Goal: Task Accomplishment & Management: Use online tool/utility

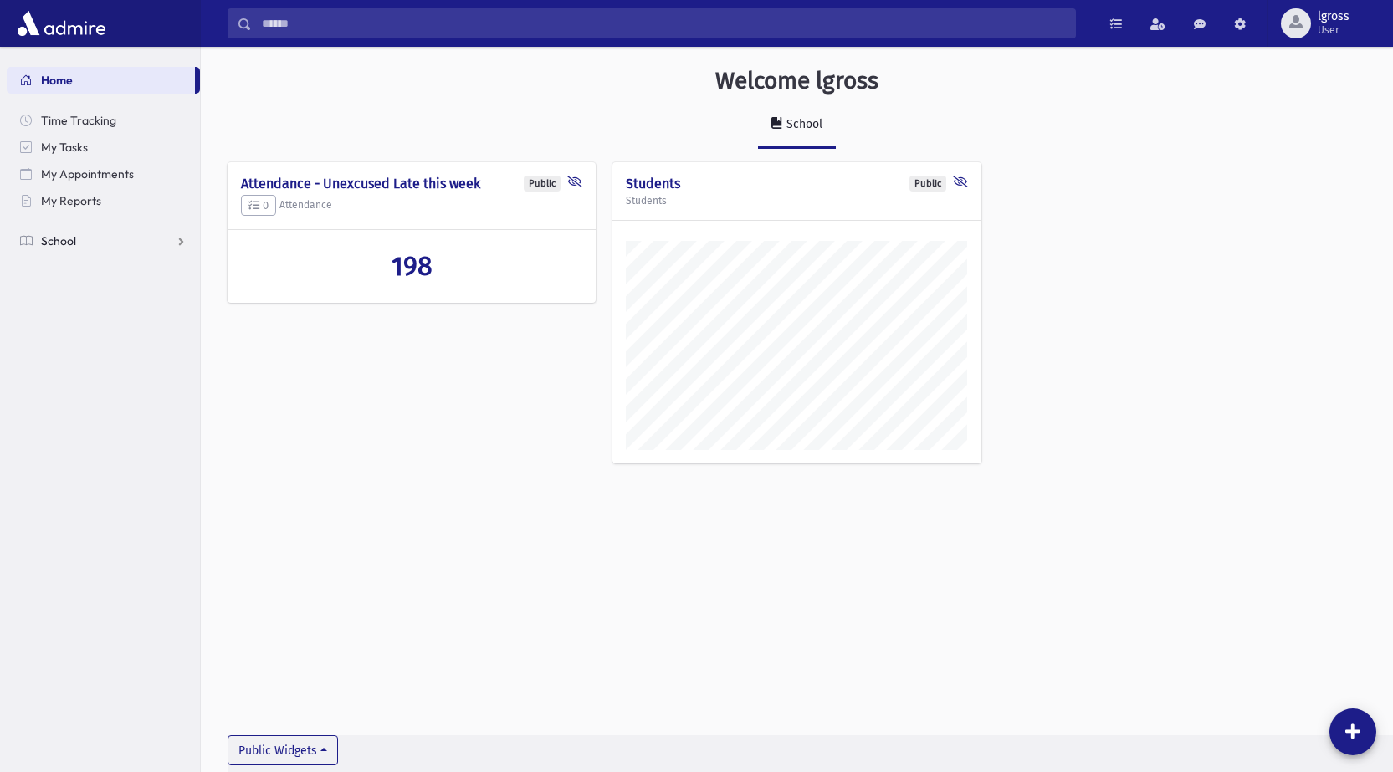
scroll to position [763, 1192]
click at [56, 243] on span "School" at bounding box center [58, 240] width 35 height 15
click at [74, 294] on span "Attendance" at bounding box center [81, 294] width 62 height 15
click at [84, 319] on span "Entry" at bounding box center [78, 321] width 28 height 15
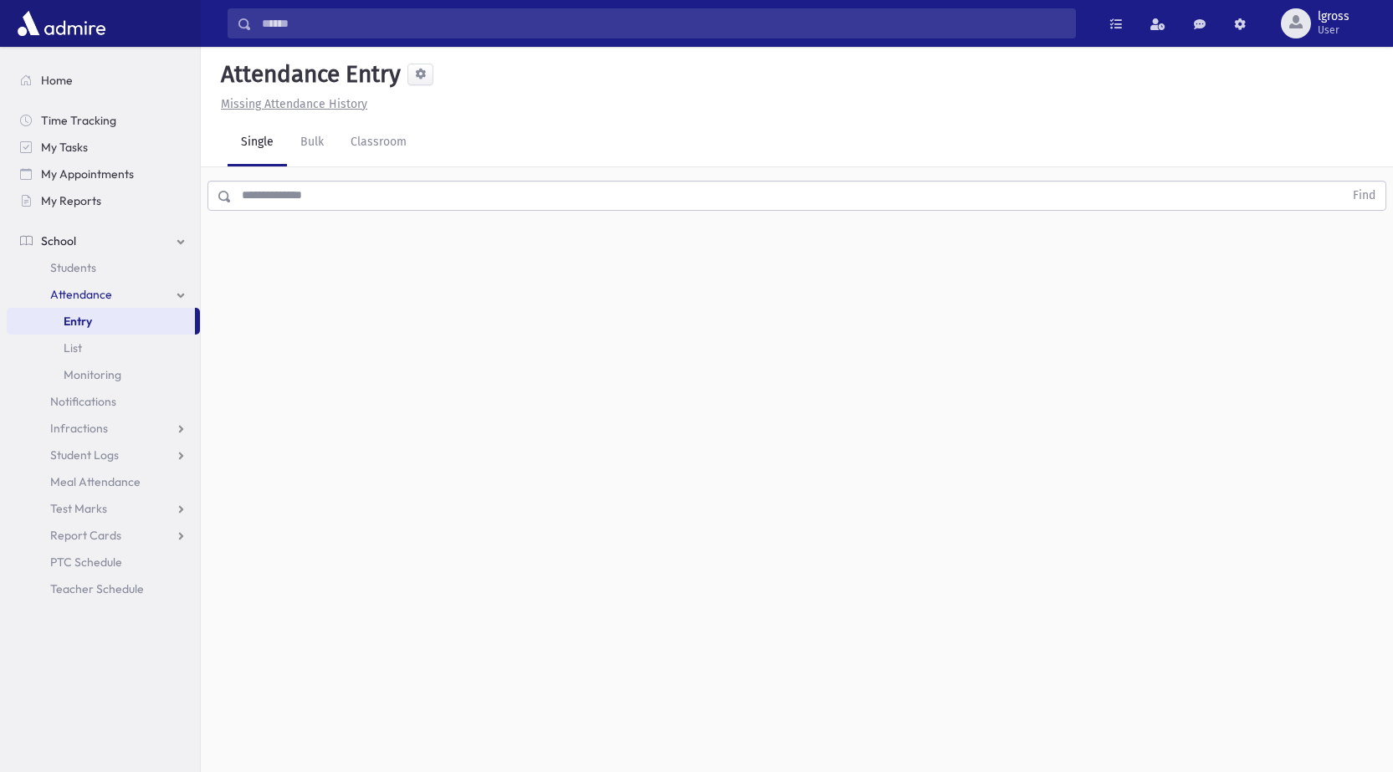
click at [273, 196] on input "text" at bounding box center [788, 196] width 1112 height 30
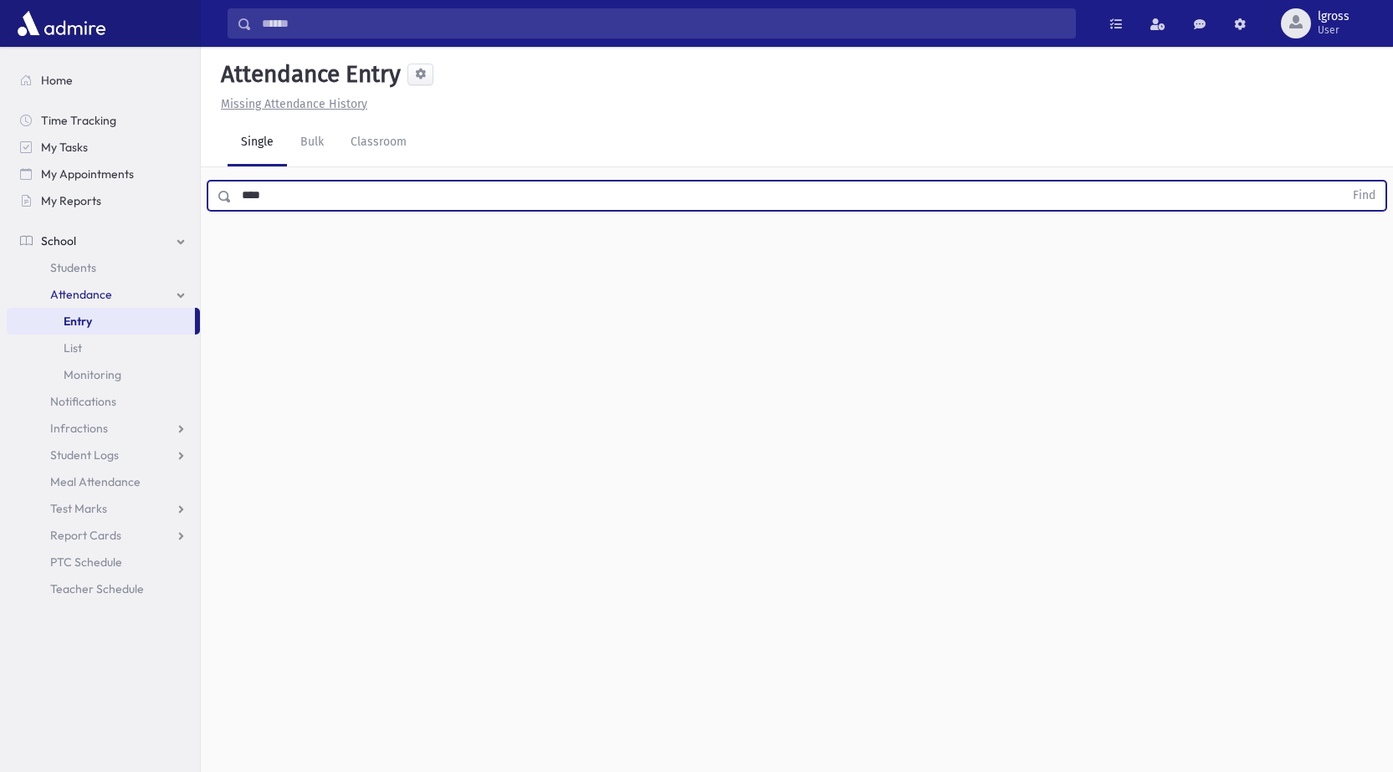
click at [1342, 181] on button "Find" at bounding box center [1363, 195] width 43 height 28
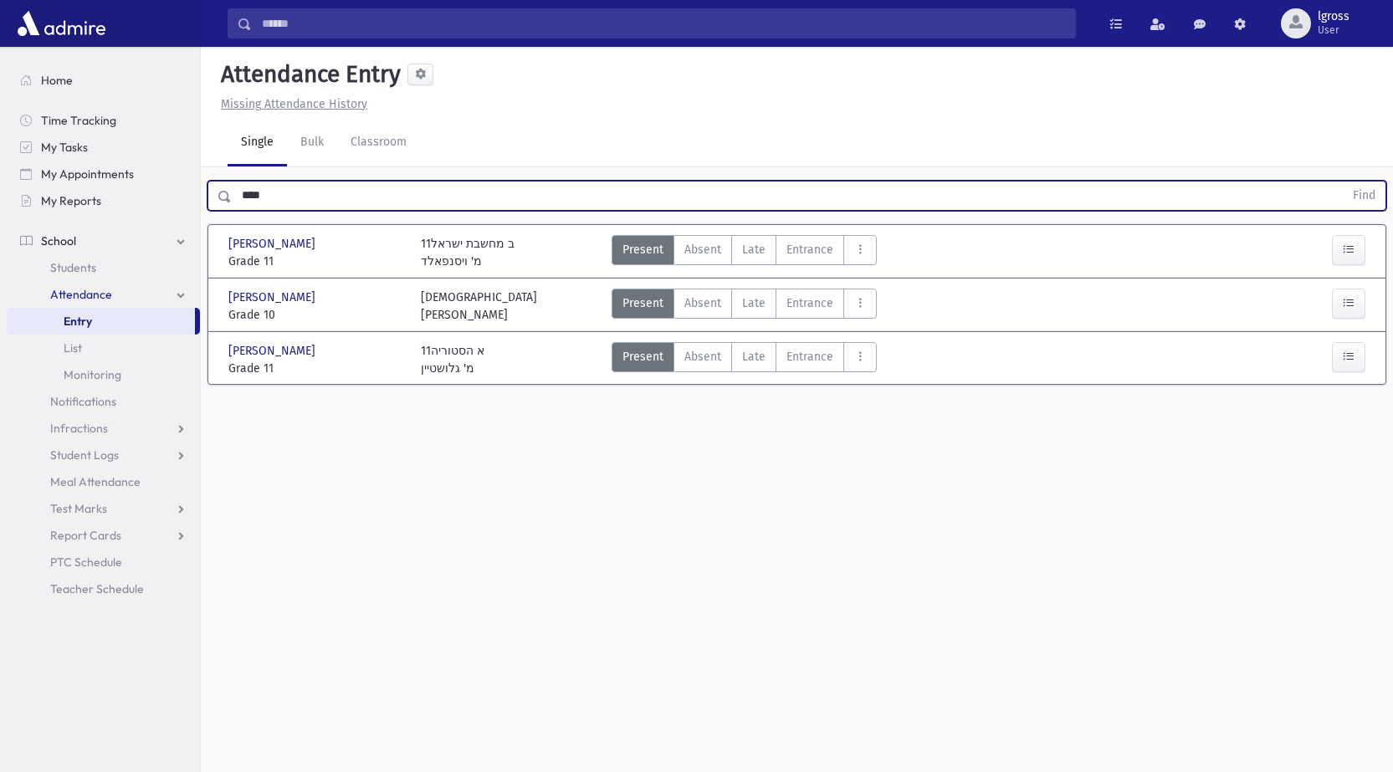
click at [1342, 181] on button "Find" at bounding box center [1363, 195] width 43 height 28
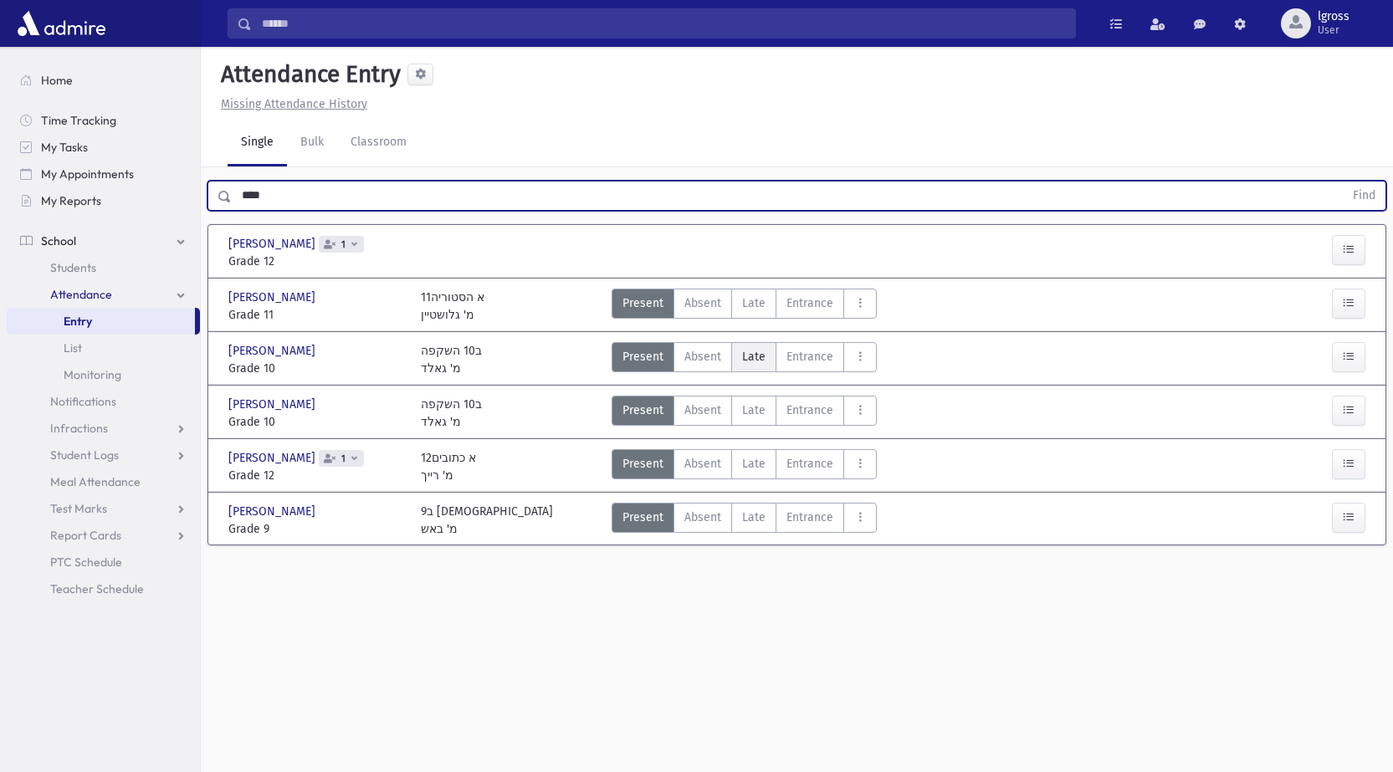
click at [757, 356] on span "Late" at bounding box center [753, 357] width 23 height 18
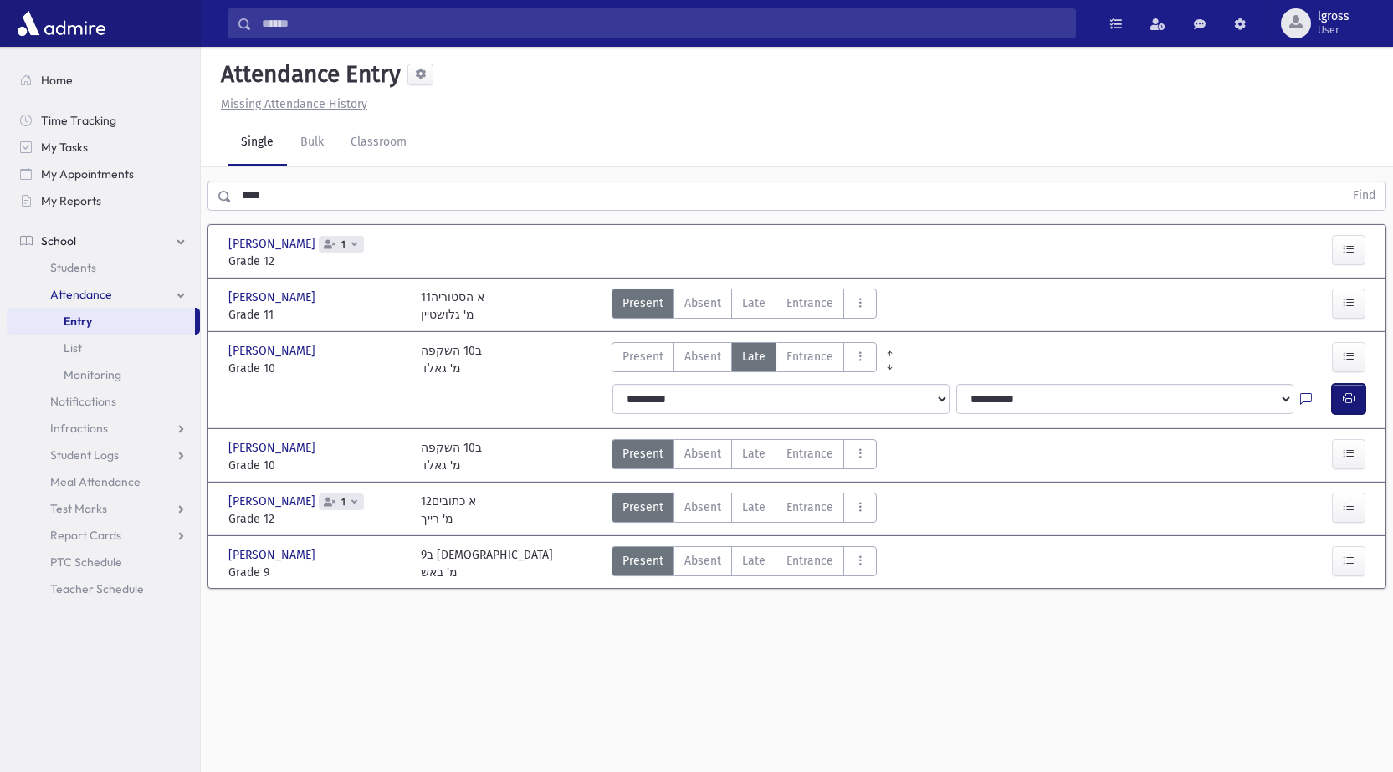
click at [1357, 399] on button "button" at bounding box center [1347, 399] width 33 height 30
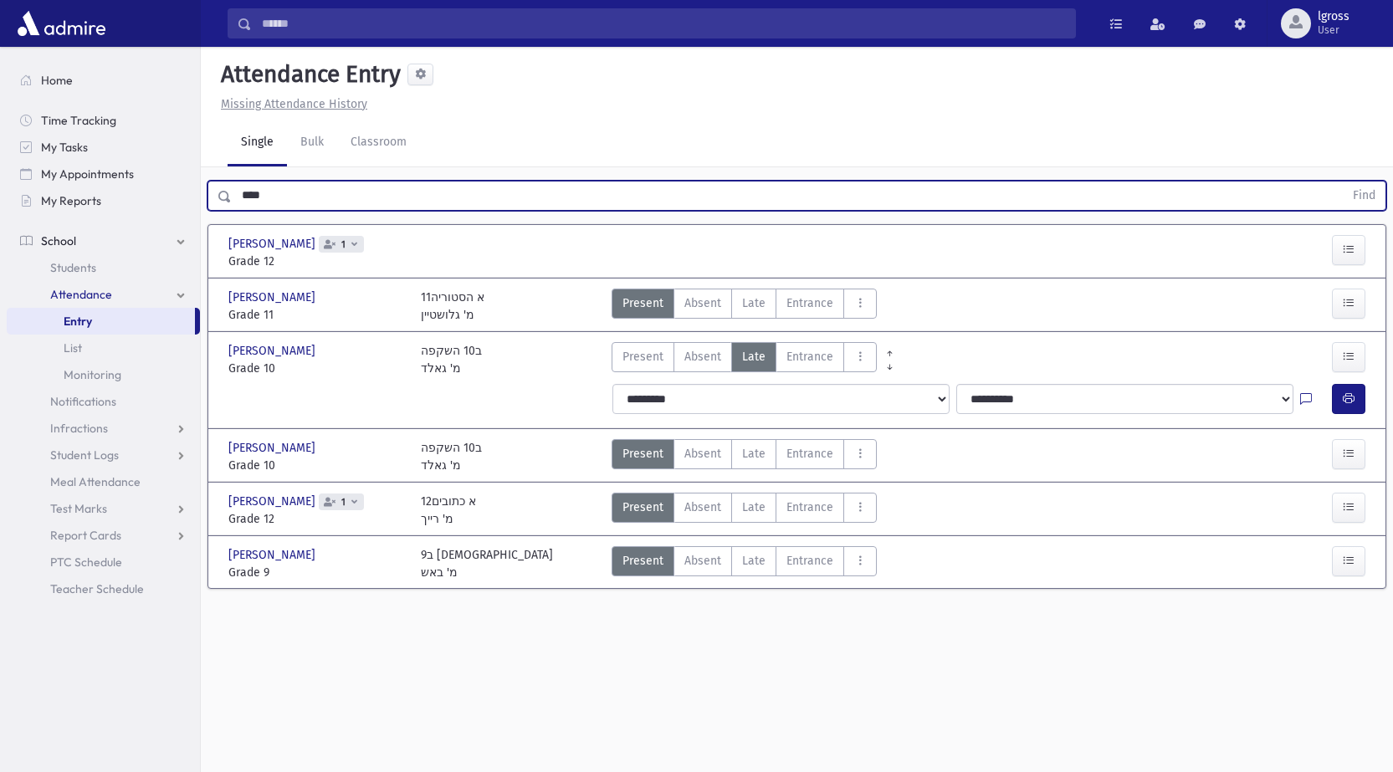
drag, startPoint x: 287, startPoint y: 200, endPoint x: 79, endPoint y: 224, distance: 209.7
click at [80, 224] on div "Search Results Students" at bounding box center [696, 405] width 1393 height 810
click at [1342, 181] on button "Find" at bounding box center [1363, 195] width 43 height 28
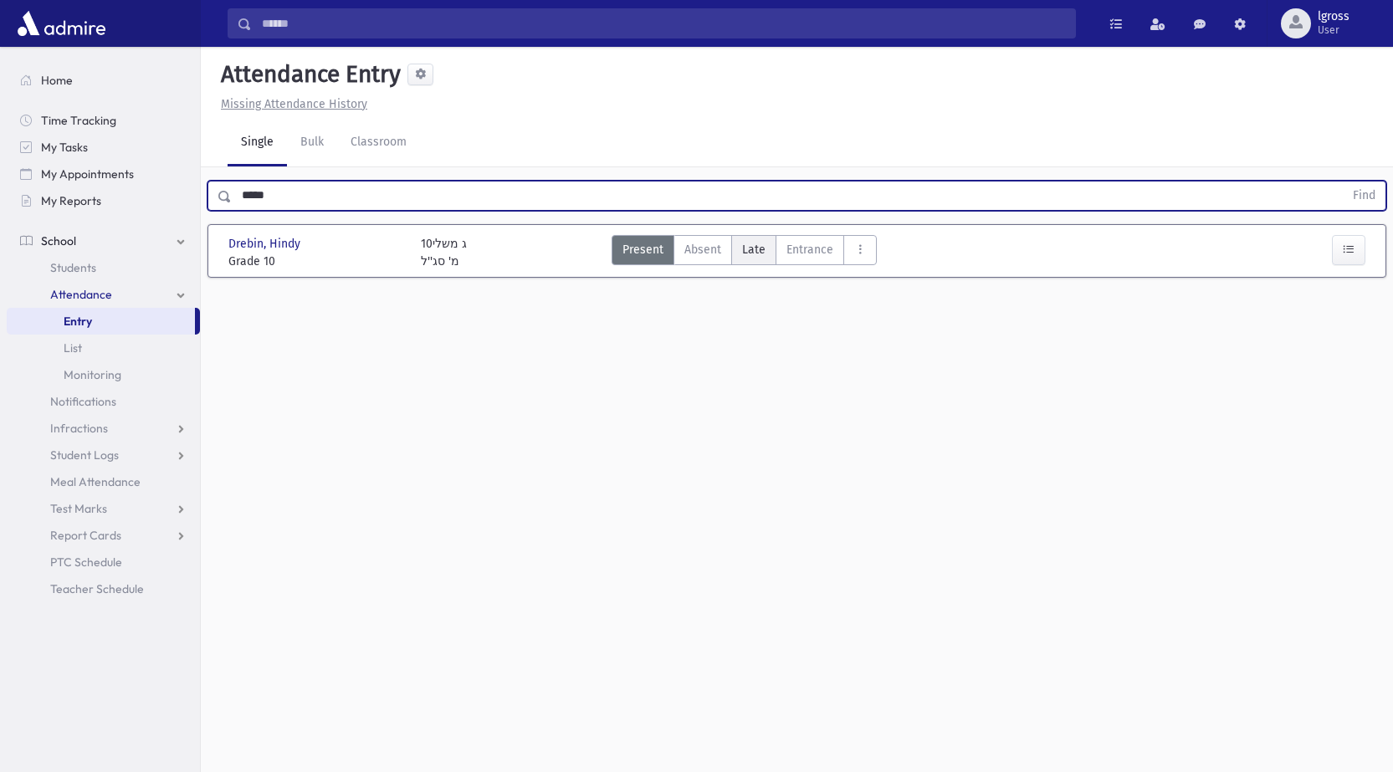
click at [757, 248] on span "Late" at bounding box center [753, 250] width 23 height 18
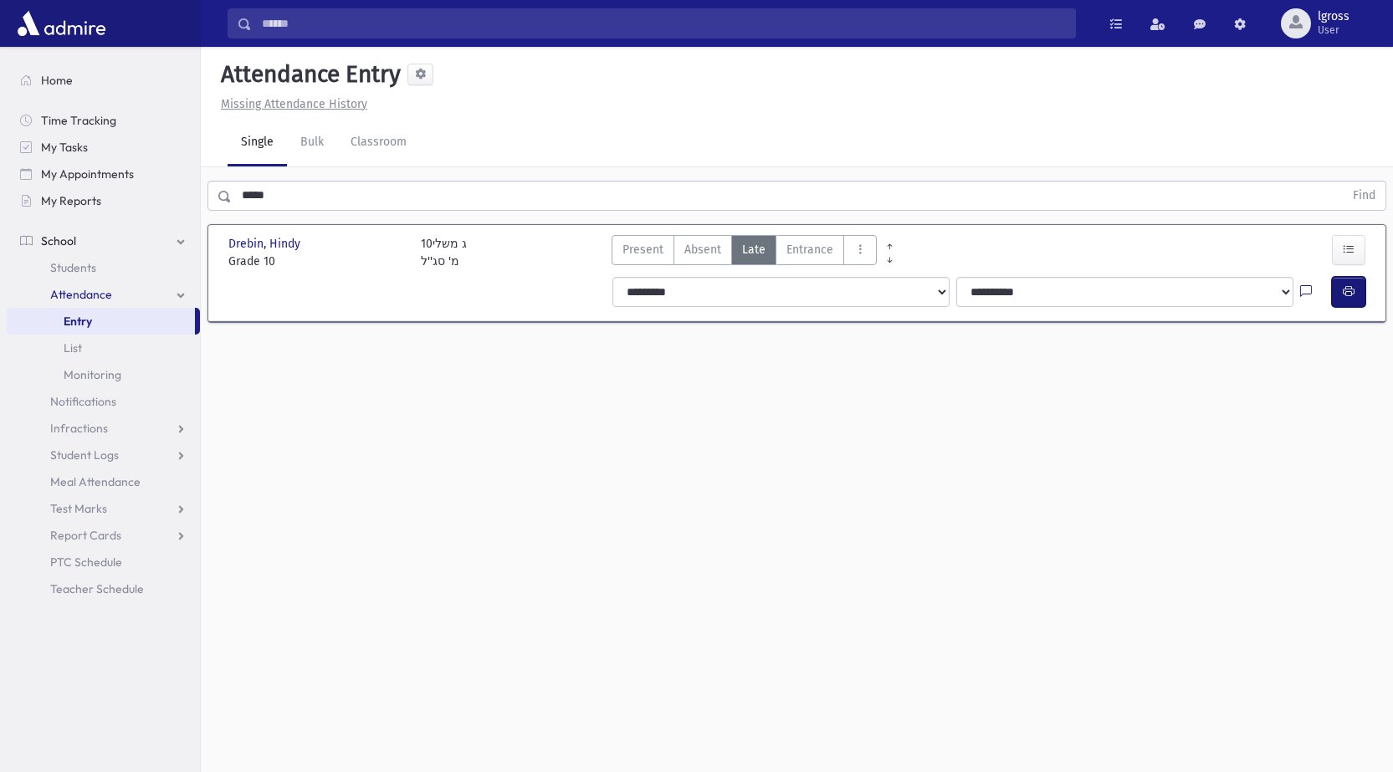
click at [1349, 290] on icon "button" at bounding box center [1348, 291] width 12 height 14
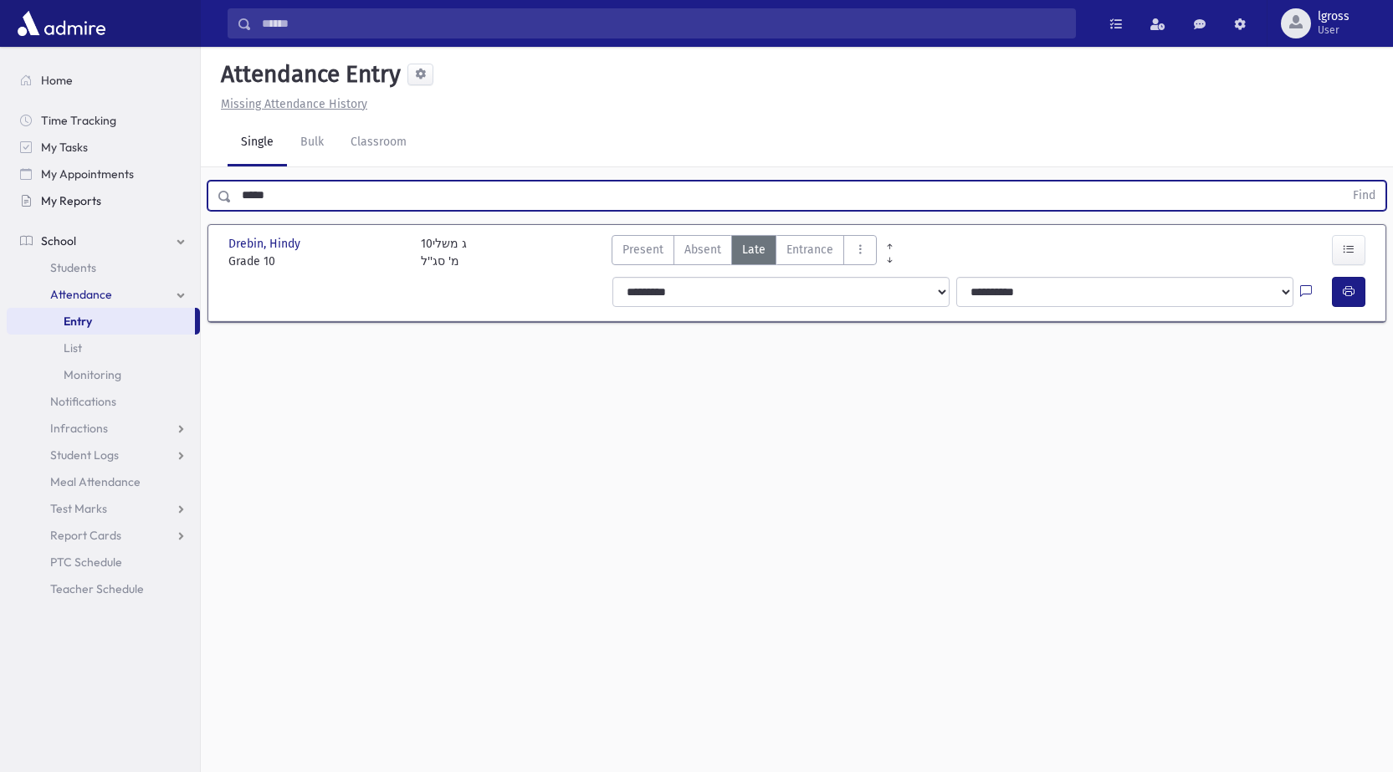
drag, startPoint x: 199, startPoint y: 198, endPoint x: 128, endPoint y: 197, distance: 71.1
click at [128, 197] on div "Search Results Students" at bounding box center [696, 405] width 1393 height 810
click at [1342, 181] on button "Find" at bounding box center [1363, 195] width 43 height 28
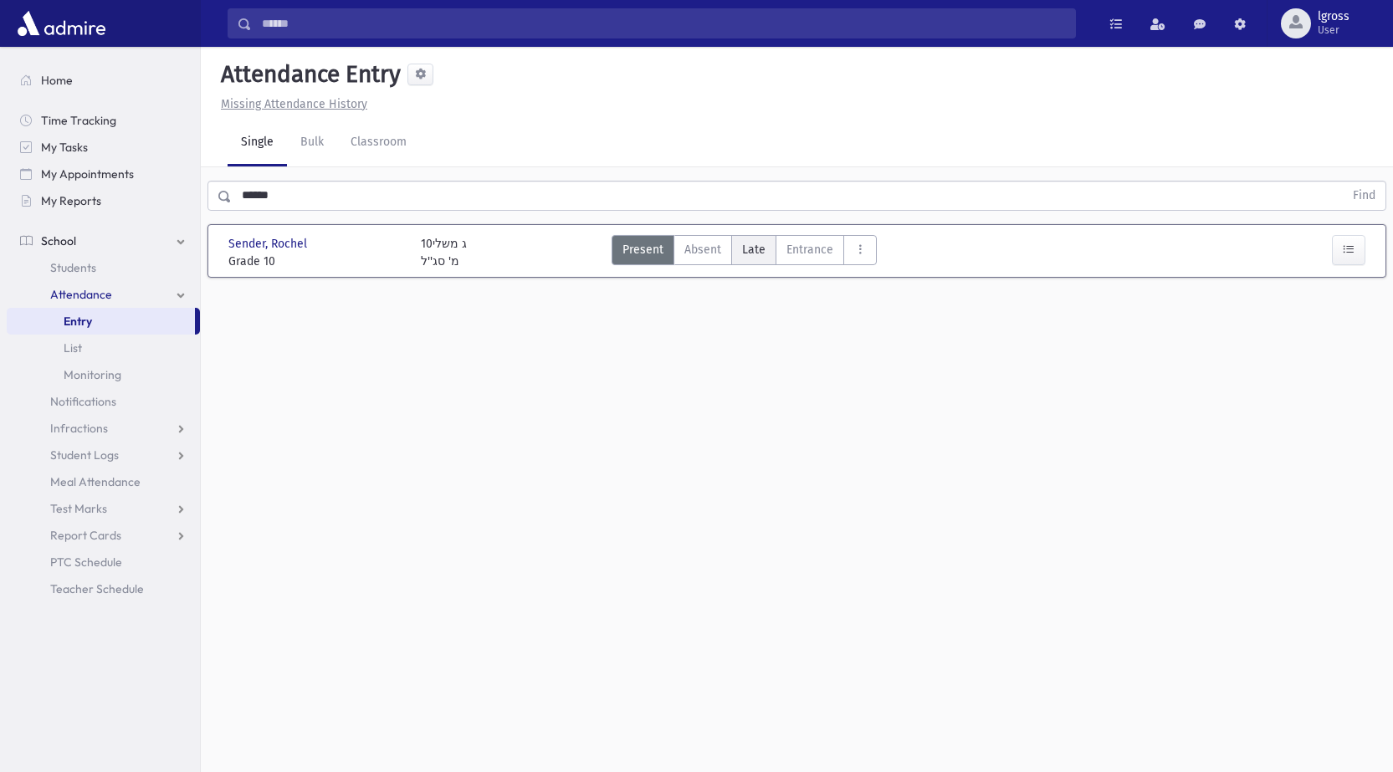
click at [748, 251] on span "Late" at bounding box center [753, 250] width 23 height 18
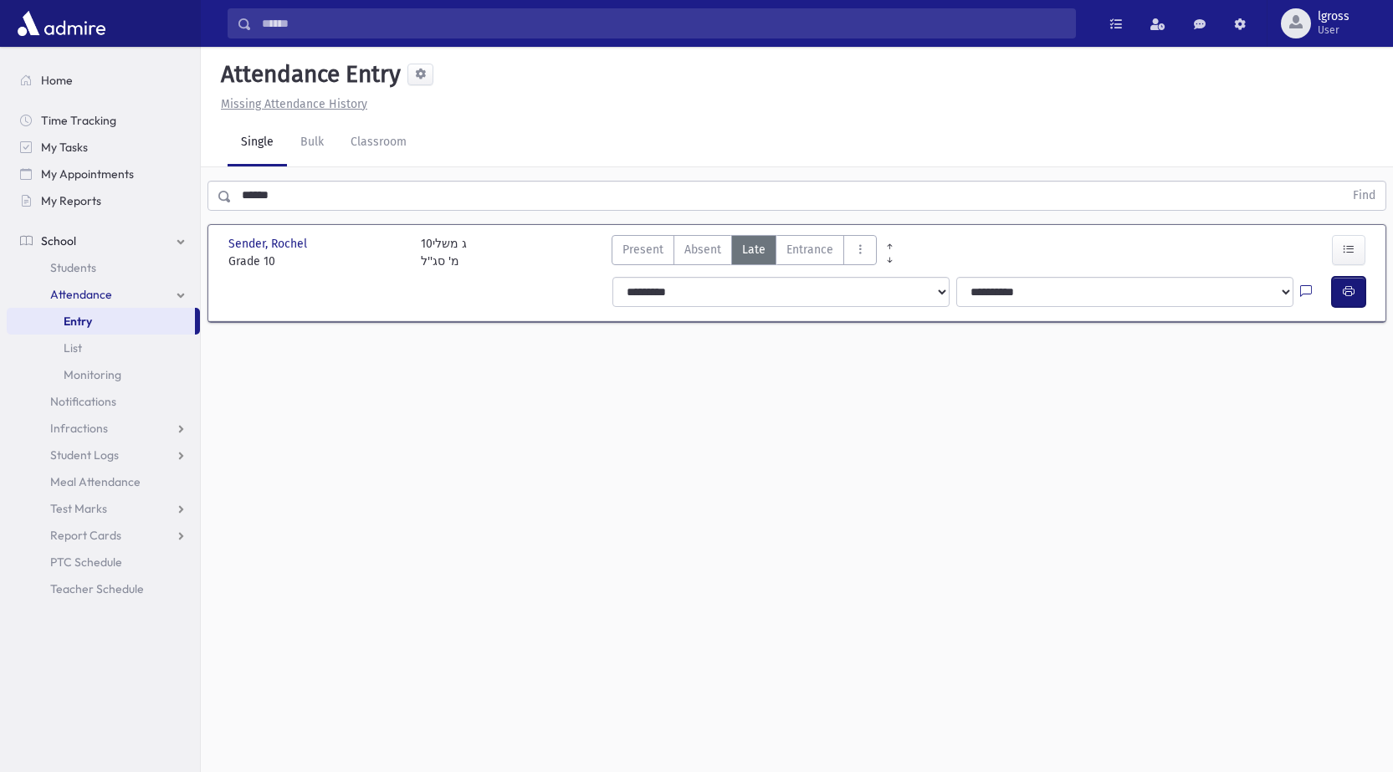
click at [1347, 288] on icon "button" at bounding box center [1348, 291] width 12 height 14
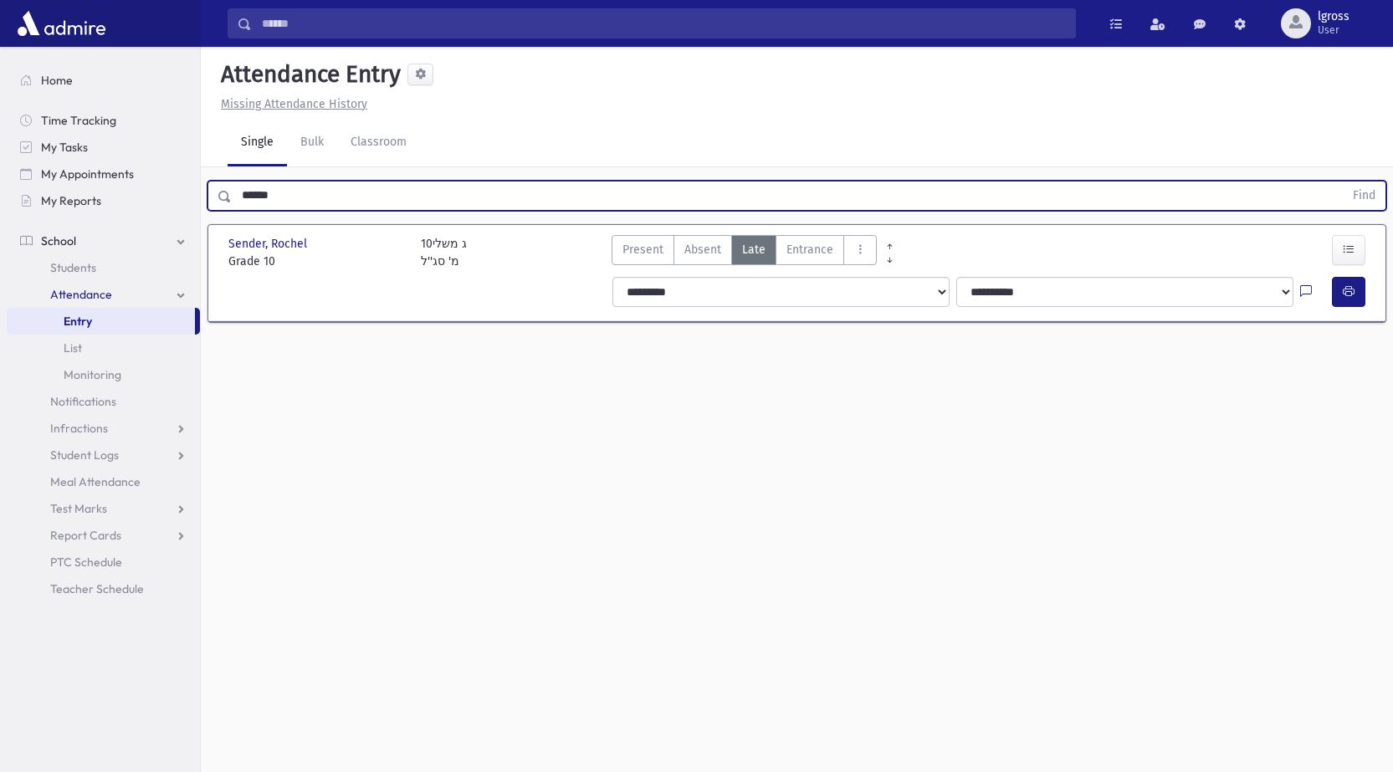
drag, startPoint x: 156, startPoint y: 234, endPoint x: 119, endPoint y: 233, distance: 37.7
click at [123, 238] on div "Search Results Students" at bounding box center [696, 405] width 1393 height 810
type input "*"
click at [1342, 181] on button "Find" at bounding box center [1363, 195] width 43 height 28
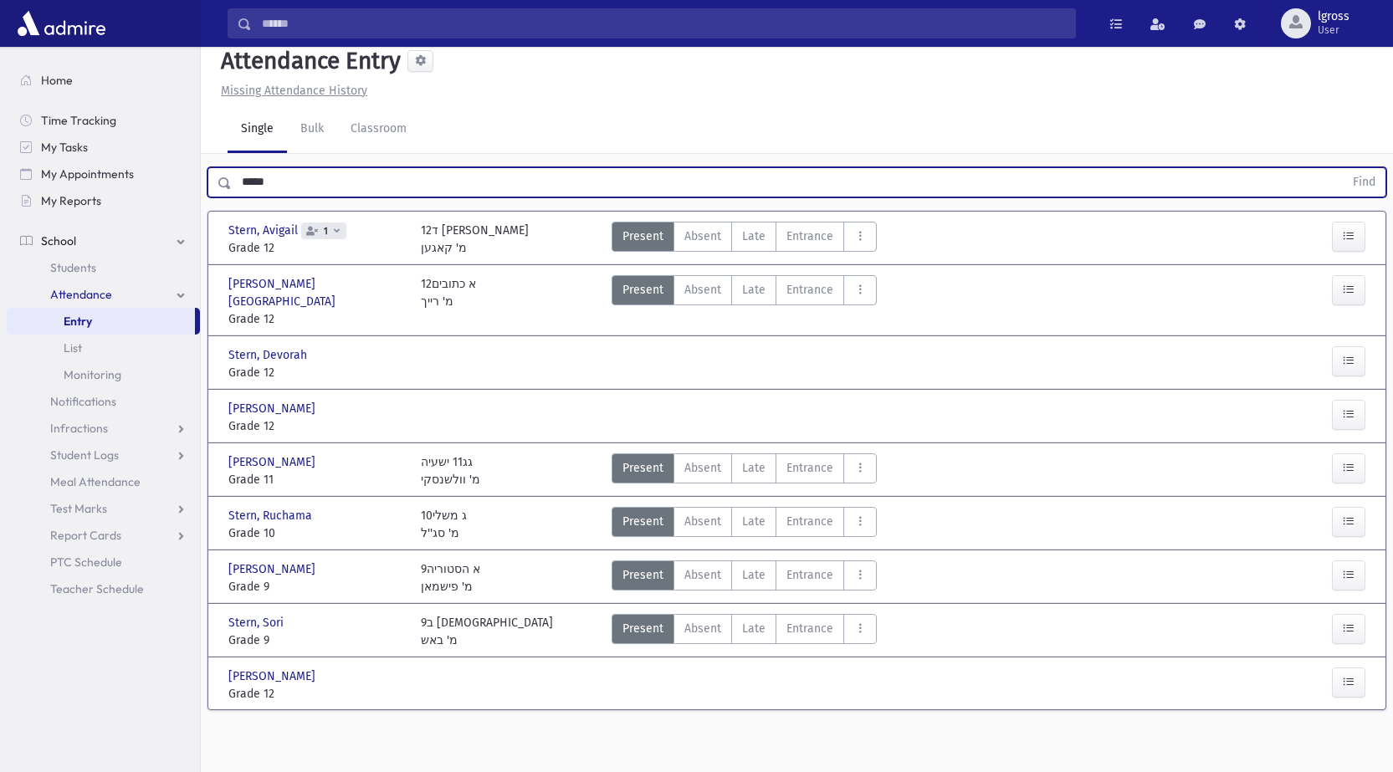
scroll to position [38, 0]
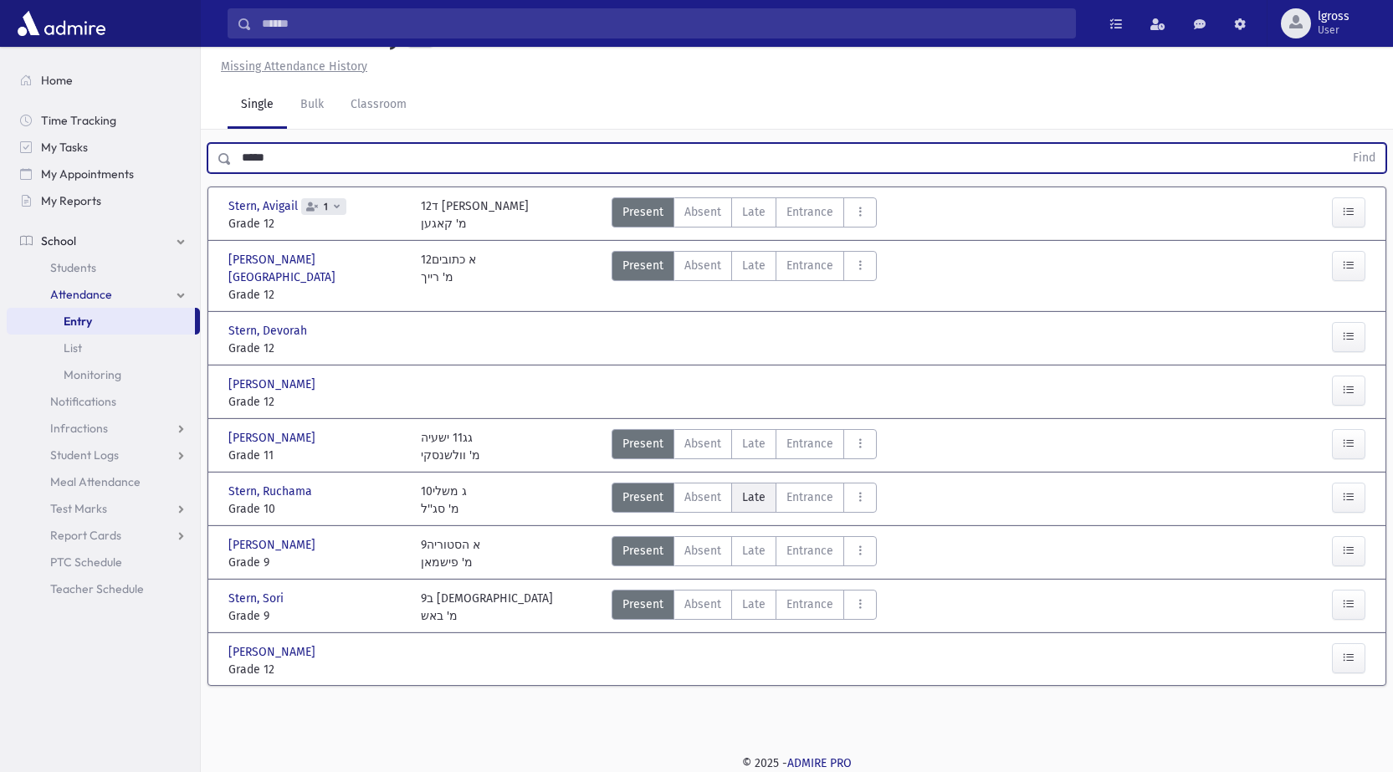
click at [760, 488] on span "Late" at bounding box center [753, 497] width 23 height 18
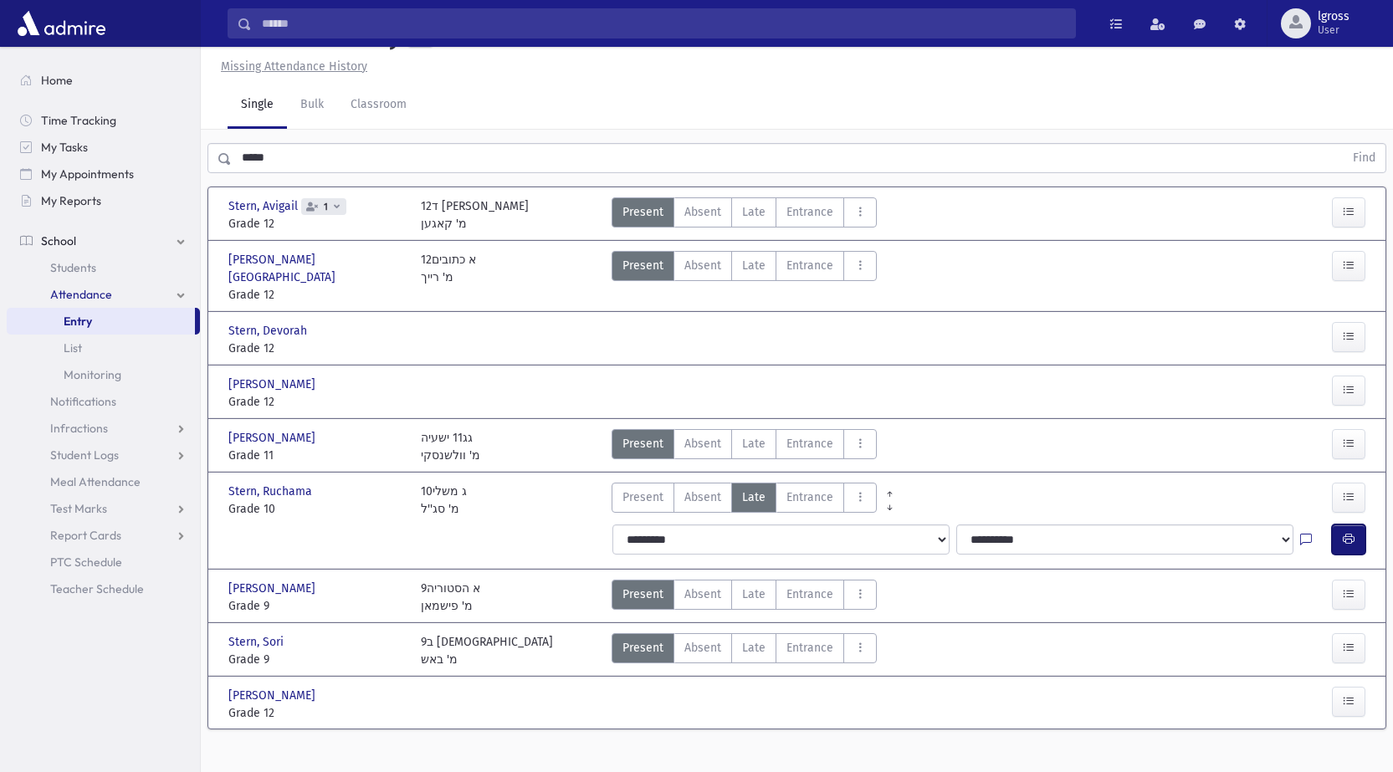
click at [1347, 532] on icon "button" at bounding box center [1348, 539] width 12 height 14
drag, startPoint x: 304, startPoint y: 158, endPoint x: 0, endPoint y: 173, distance: 304.0
click at [0, 173] on div "Search Results Students" at bounding box center [696, 376] width 1393 height 828
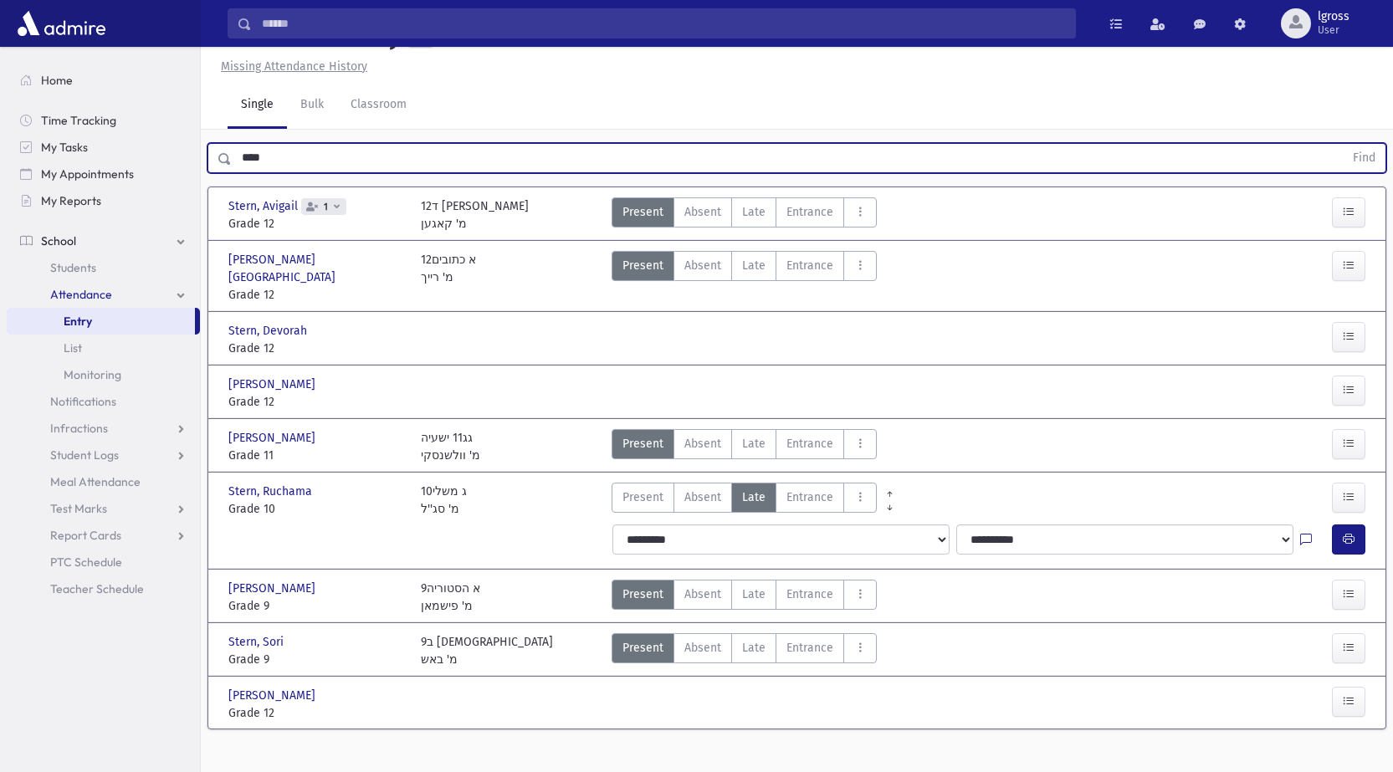
click at [1342, 144] on button "Find" at bounding box center [1363, 158] width 43 height 28
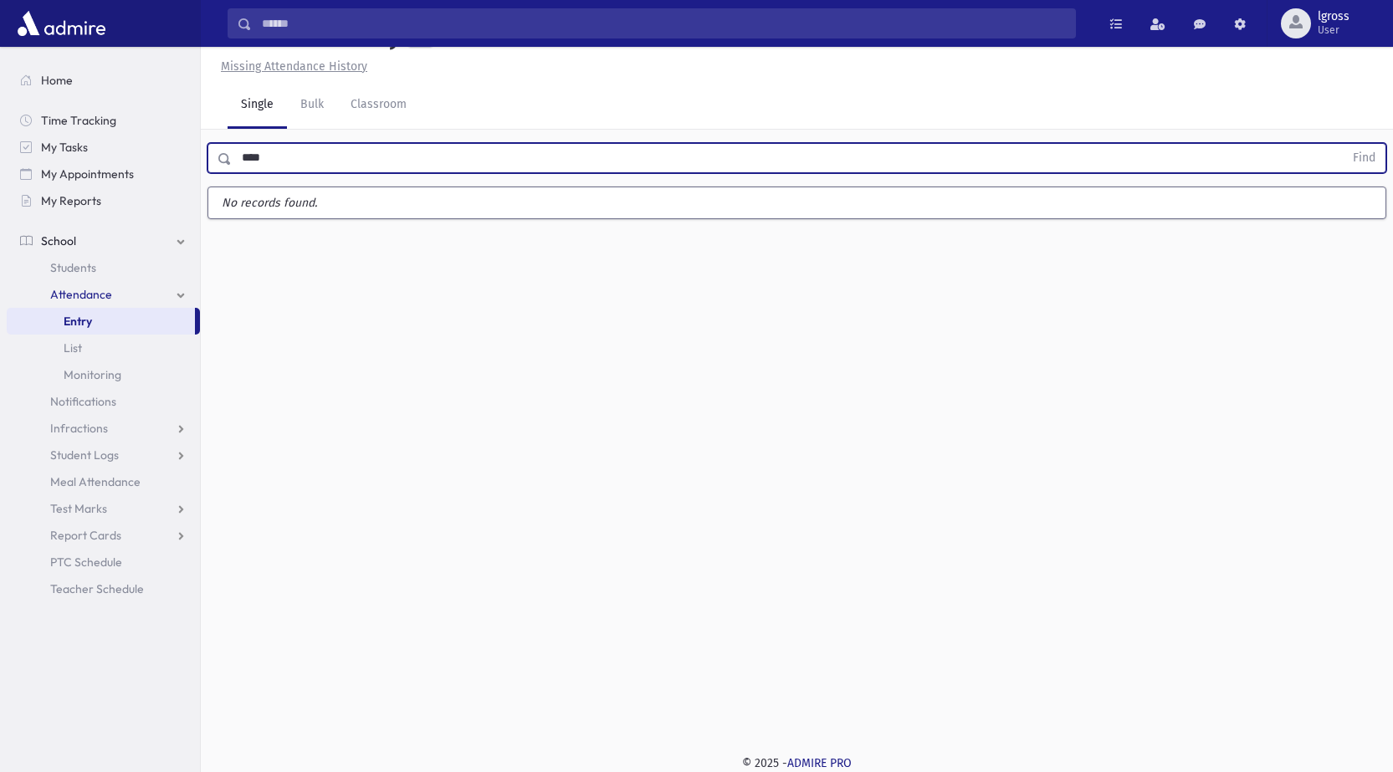
click at [242, 154] on input "****" at bounding box center [788, 158] width 1112 height 30
drag, startPoint x: 268, startPoint y: 158, endPoint x: 248, endPoint y: 159, distance: 20.1
click at [248, 159] on input "****" at bounding box center [788, 158] width 1112 height 30
type input "****"
click at [1342, 144] on button "Find" at bounding box center [1363, 158] width 43 height 28
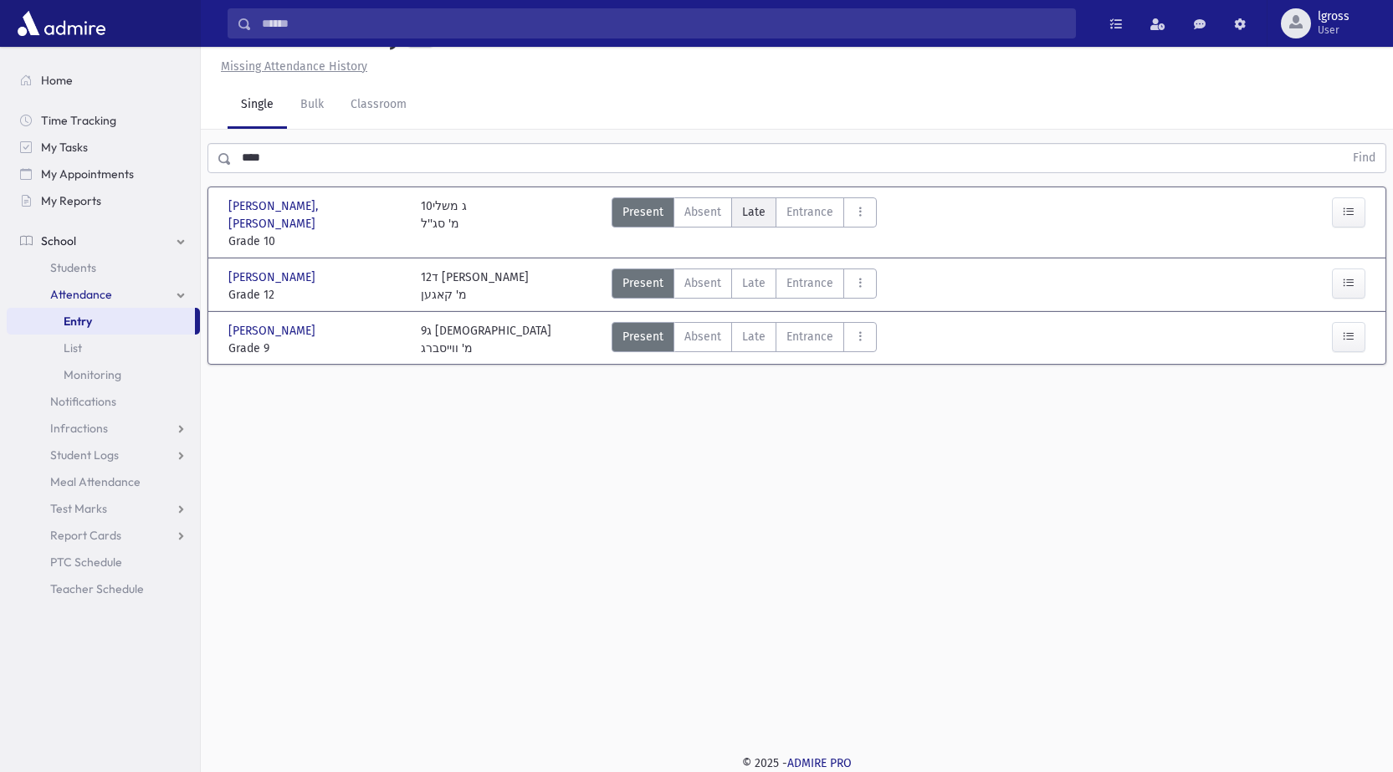
click at [758, 209] on span "Late" at bounding box center [753, 212] width 23 height 18
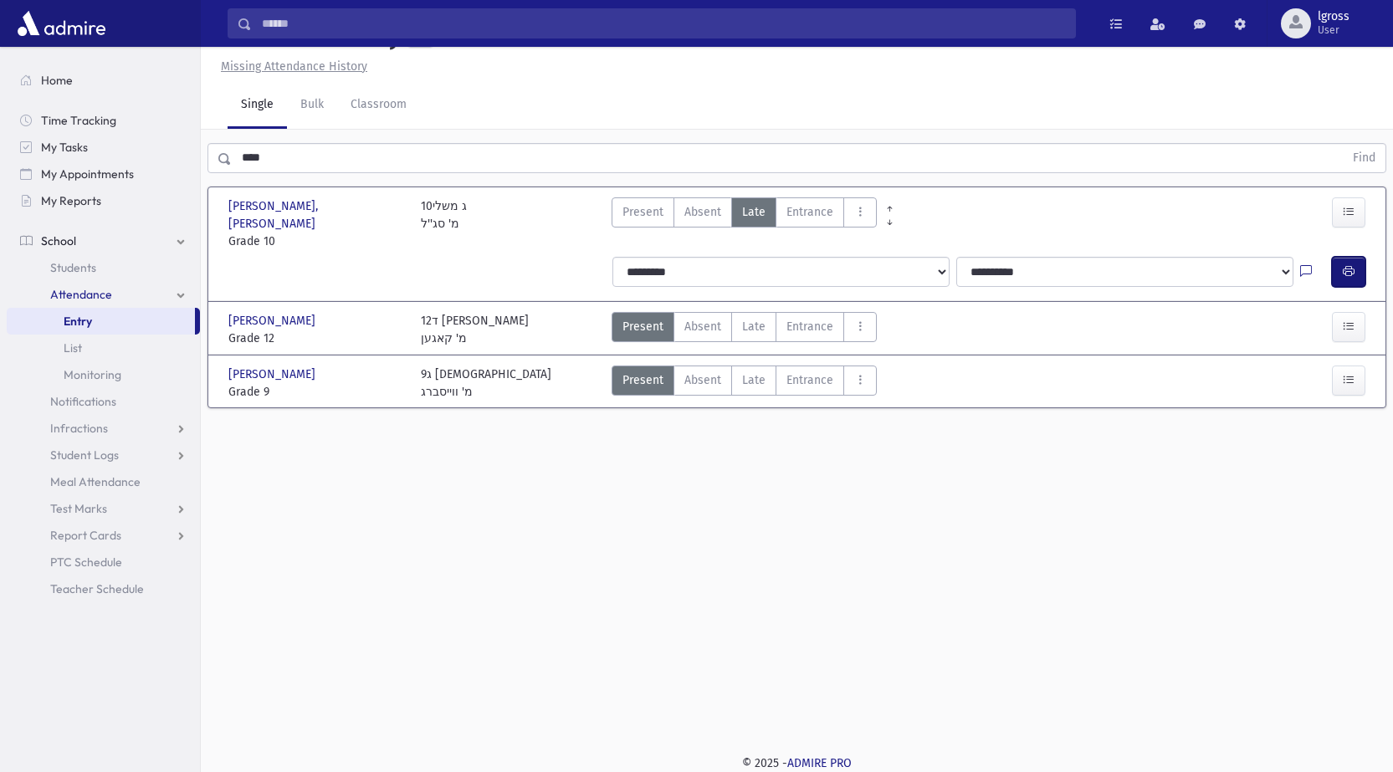
click at [1350, 264] on icon "button" at bounding box center [1348, 271] width 12 height 14
